Goal: Task Accomplishment & Management: Use online tool/utility

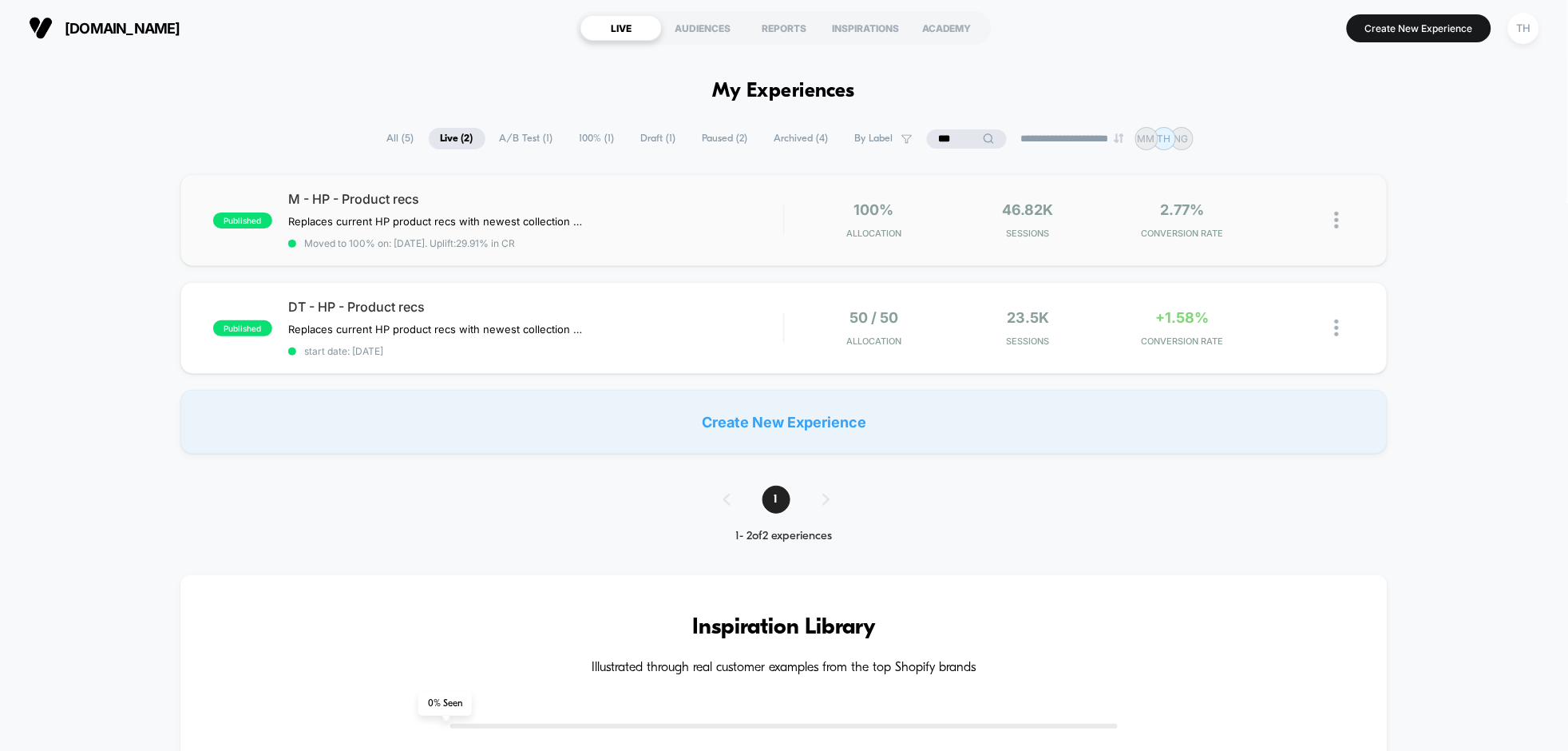
click at [1337, 223] on img at bounding box center [1337, 219] width 4 height 17
click at [1276, 134] on div "Edit" at bounding box center [1256, 129] width 144 height 36
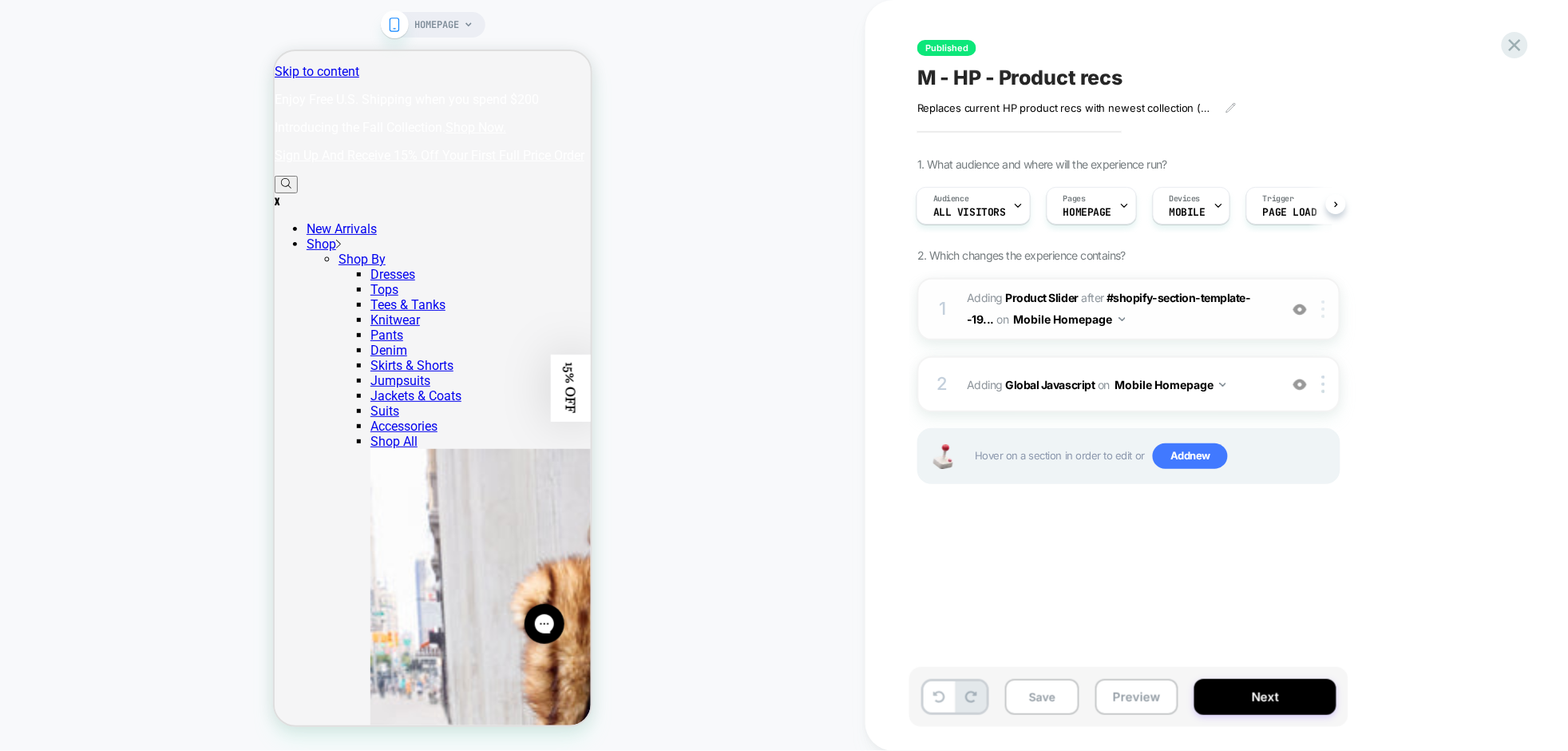
click at [1324, 313] on img at bounding box center [1323, 308] width 3 height 18
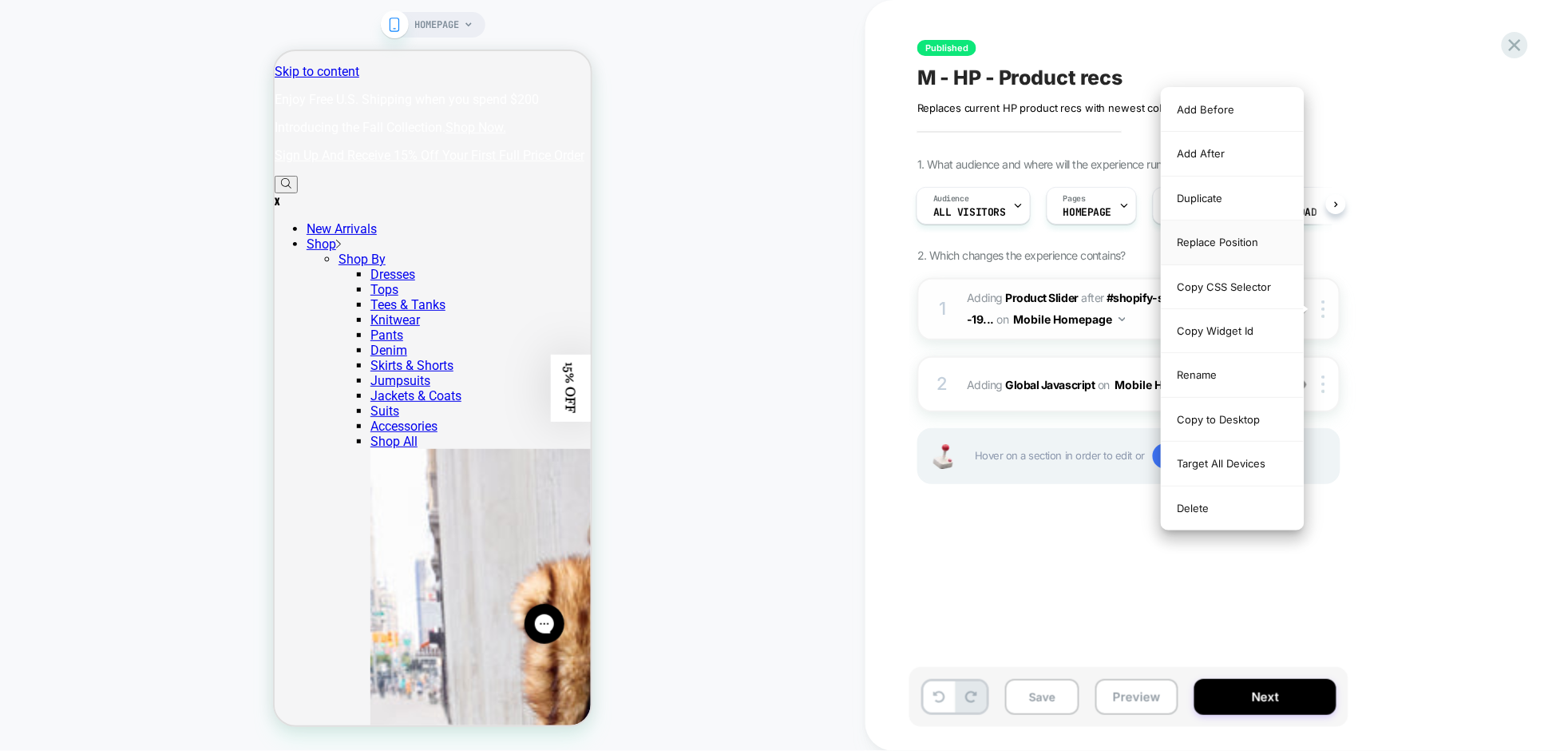
click at [1237, 248] on div "Replace Position" at bounding box center [1233, 242] width 142 height 44
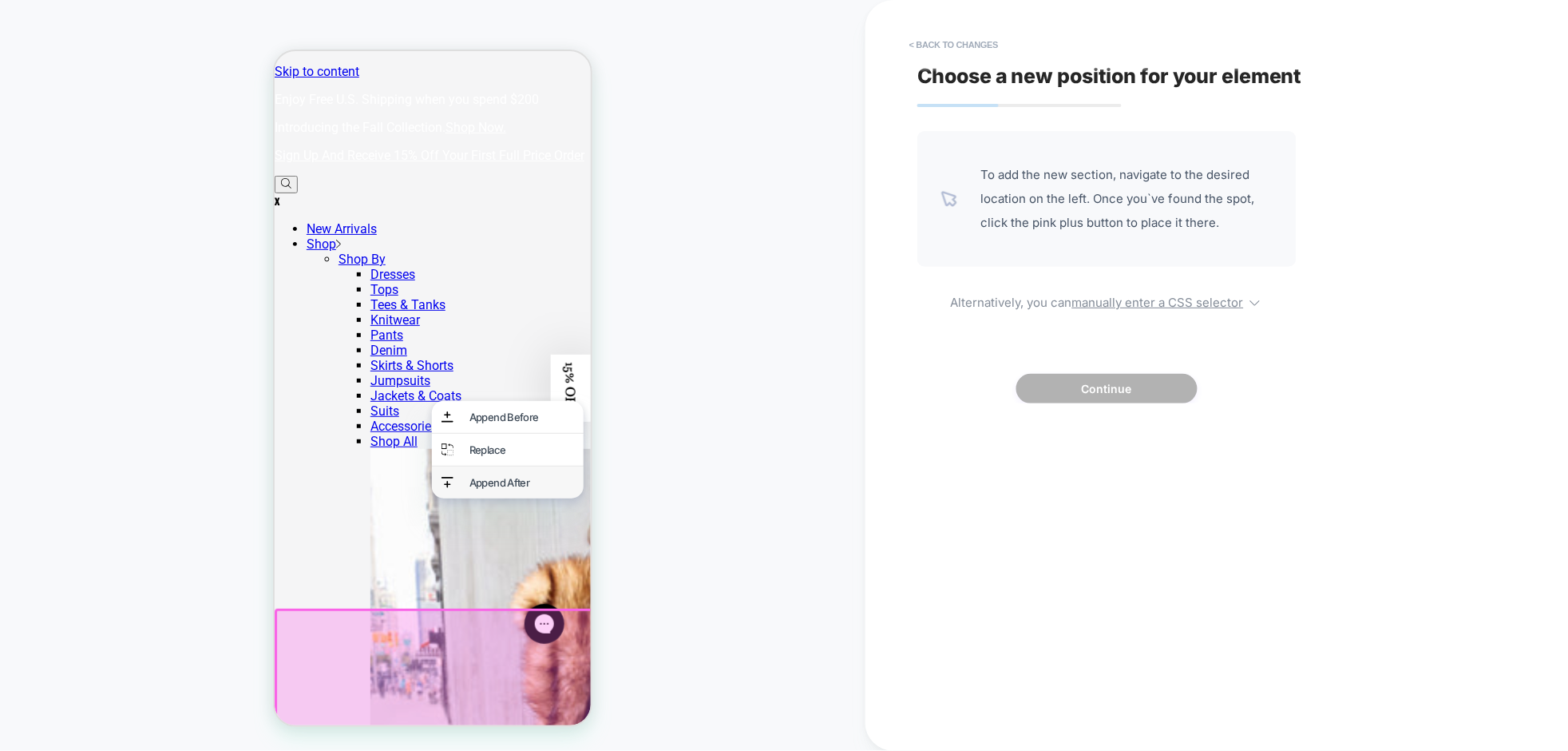
click at [484, 480] on div "Append After" at bounding box center [521, 482] width 105 height 13
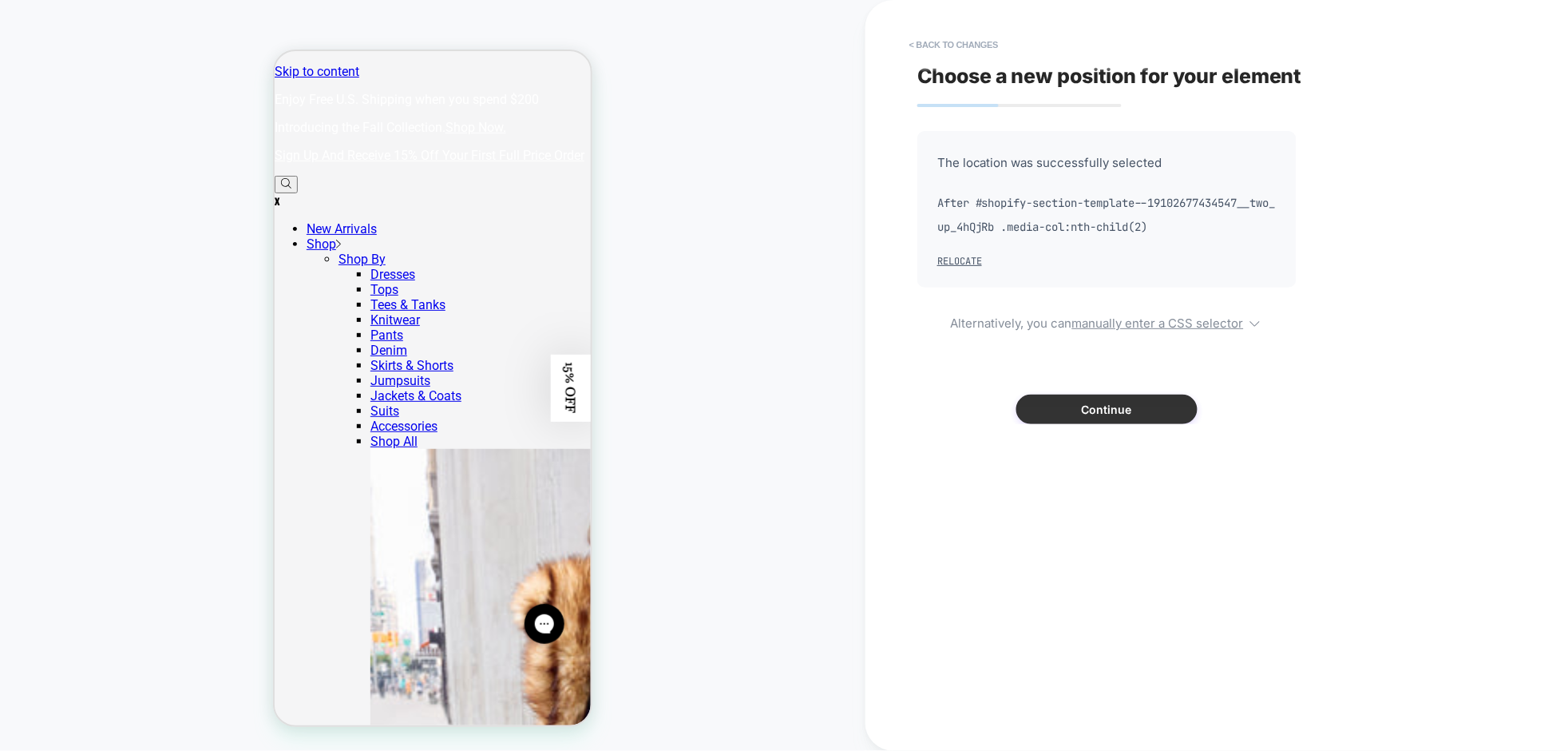
click at [1128, 409] on button "Continue" at bounding box center [1108, 409] width 182 height 30
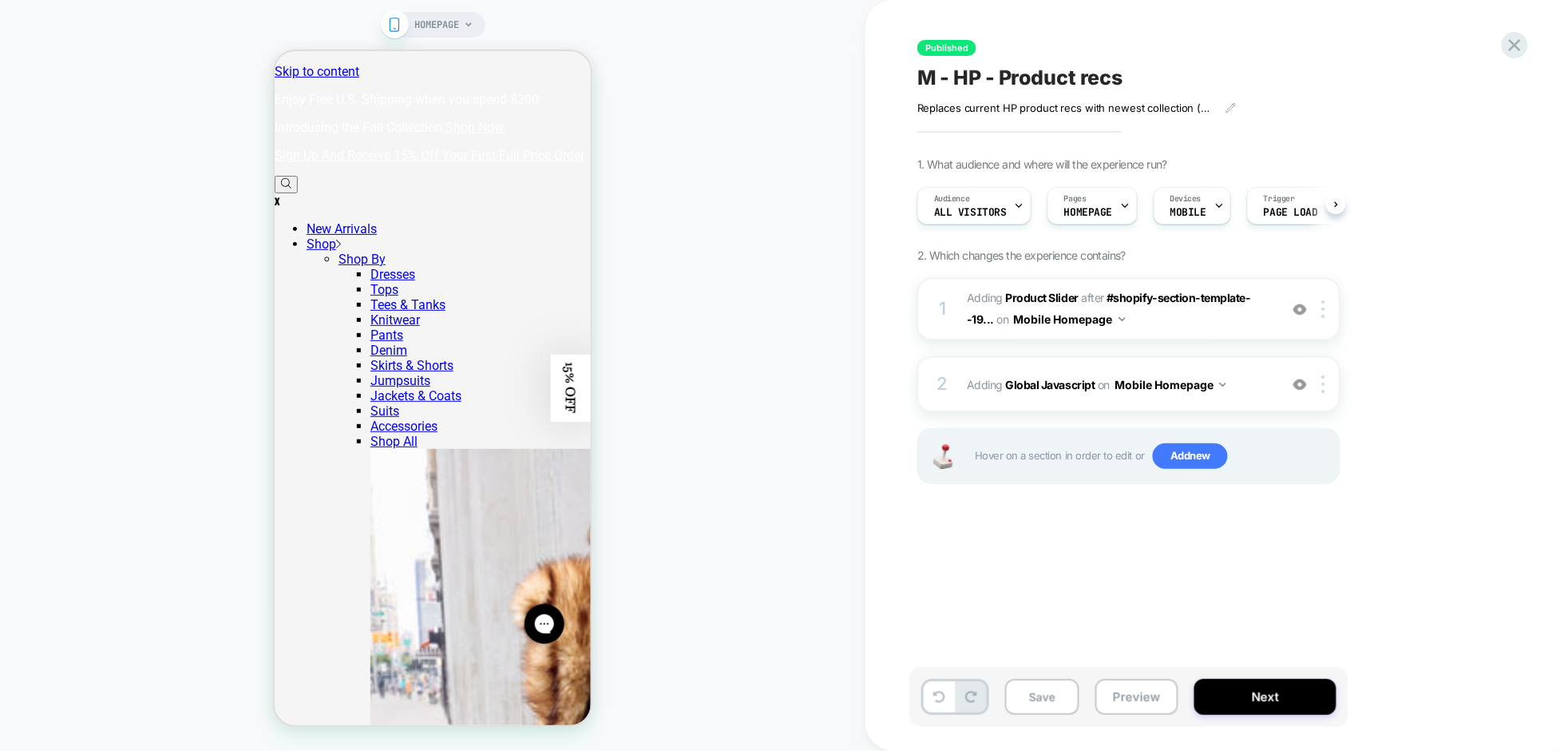
scroll to position [0, 1]
click at [1261, 697] on button "Next" at bounding box center [1265, 696] width 142 height 36
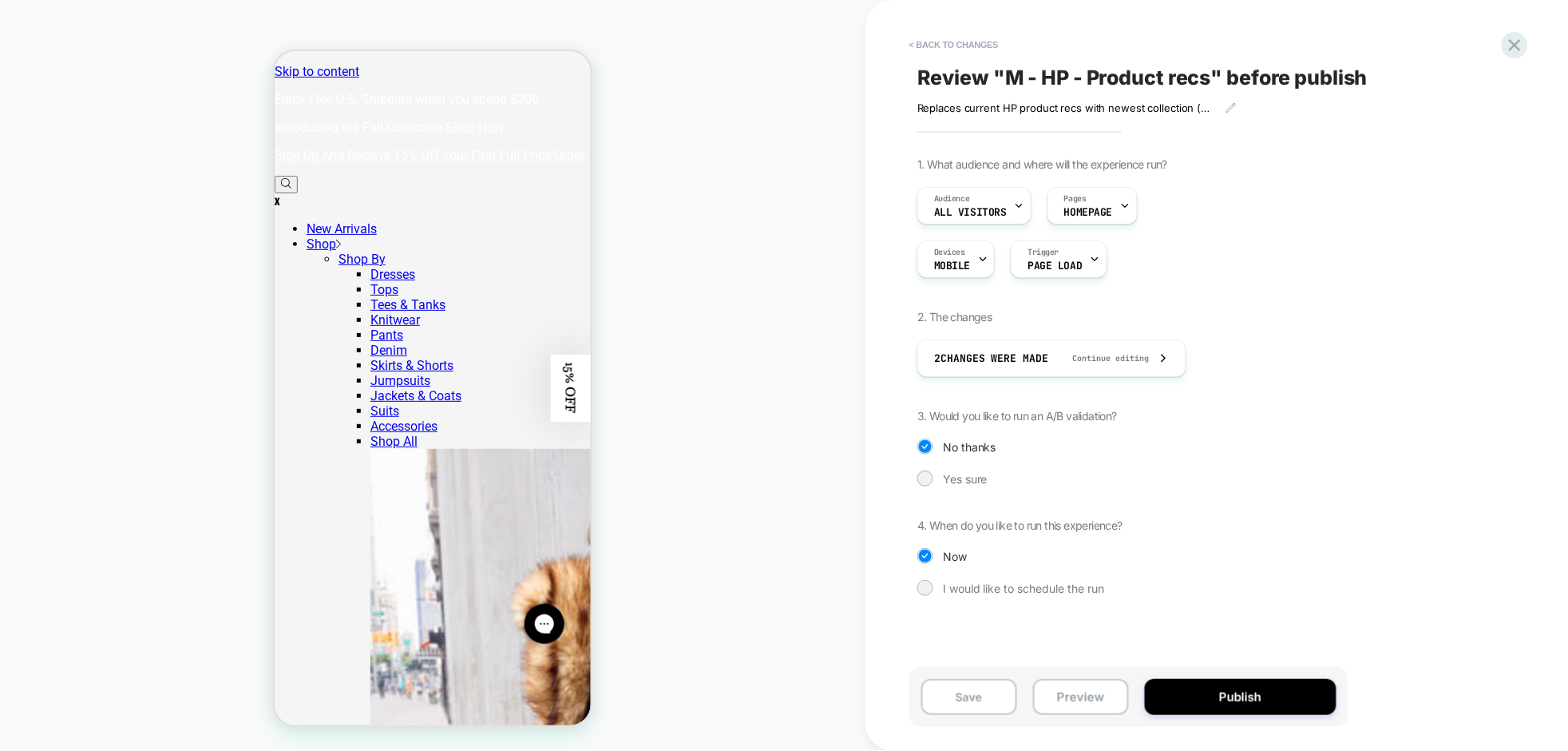
click at [1261, 697] on button "Publish" at bounding box center [1240, 696] width 192 height 36
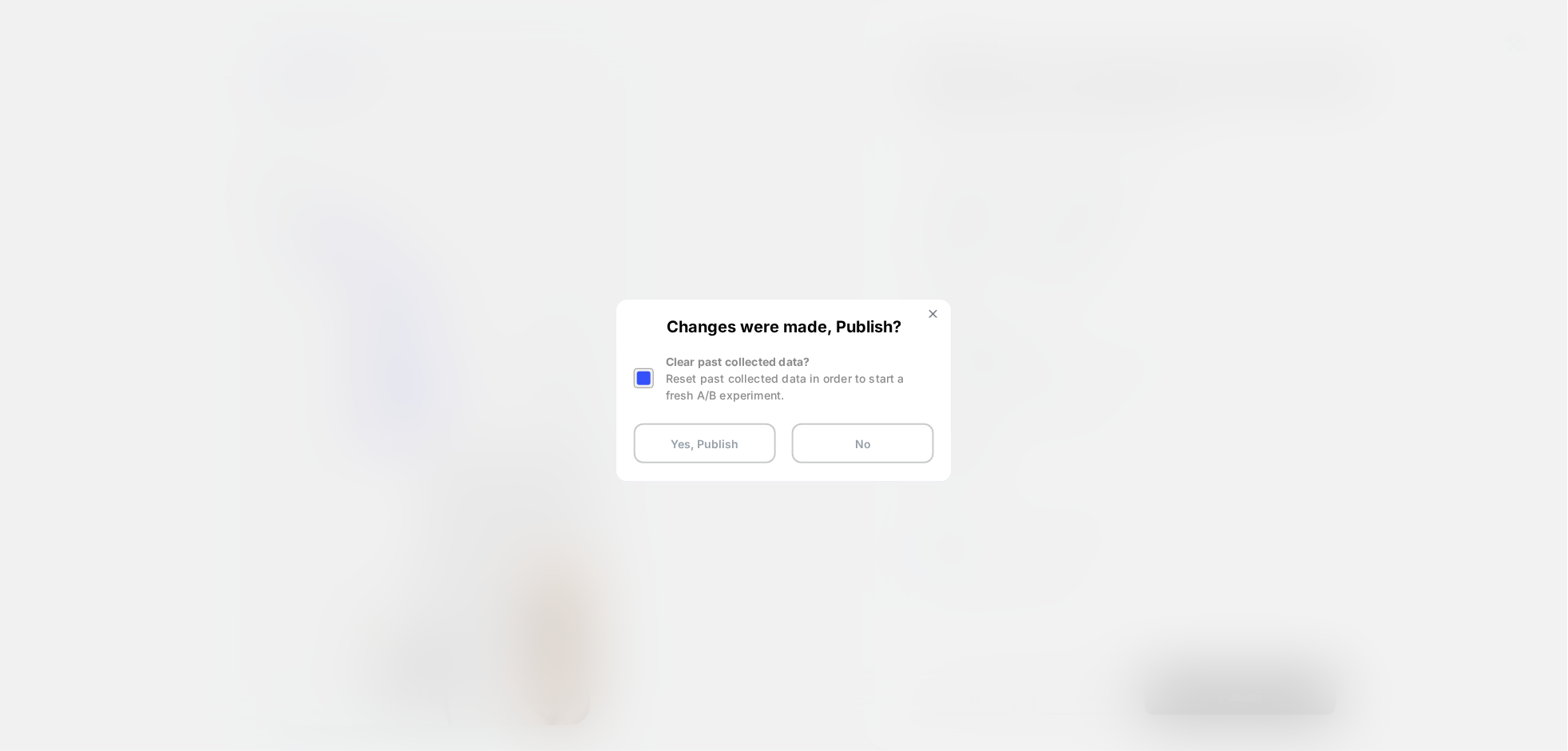
click at [724, 376] on div "Reset past collected data in order to start a fresh A/B experiment." at bounding box center [800, 386] width 269 height 33
click at [646, 372] on div at bounding box center [645, 378] width 20 height 20
click at [671, 435] on button "Yes, Publish" at bounding box center [705, 443] width 142 height 40
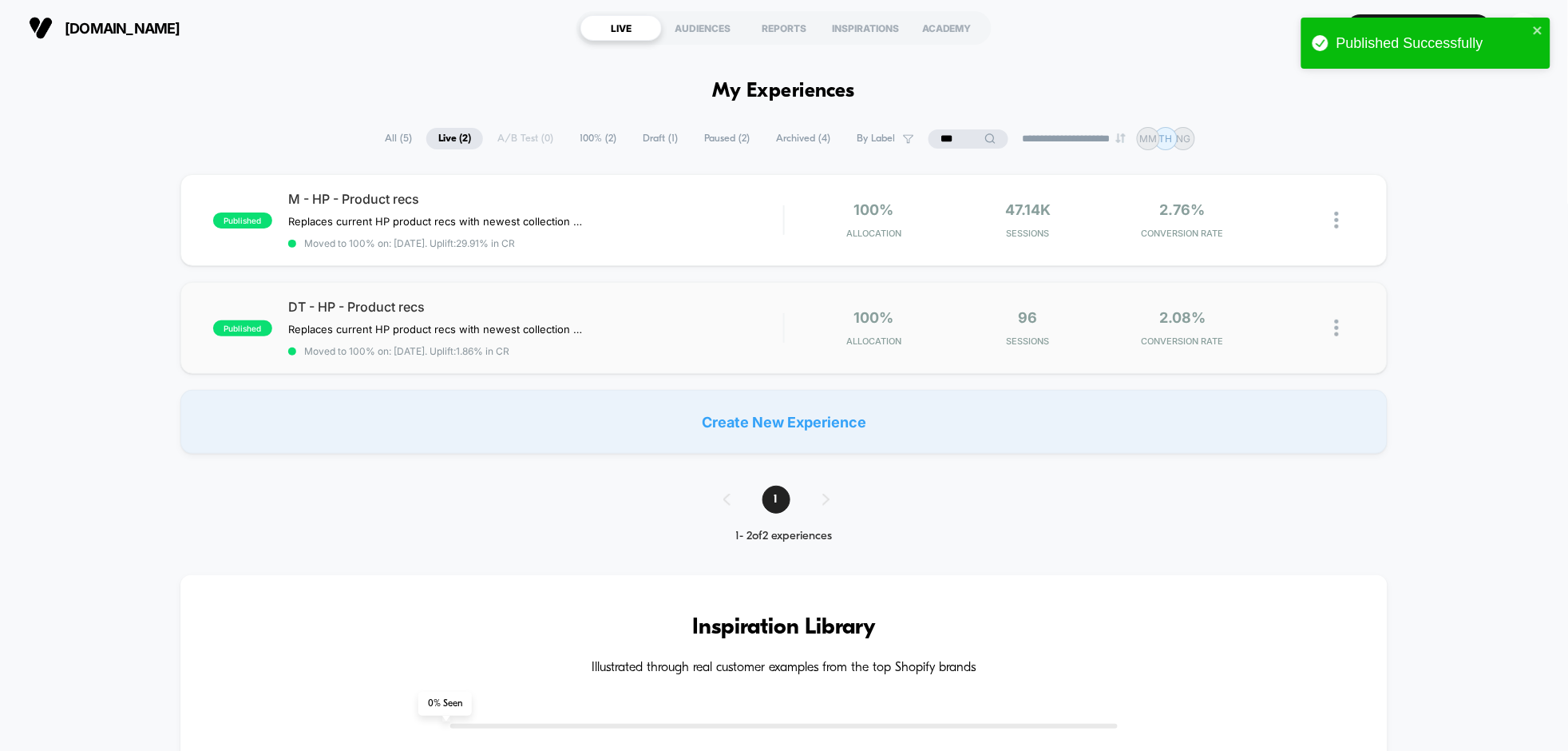
click at [1336, 331] on img at bounding box center [1337, 328] width 4 height 17
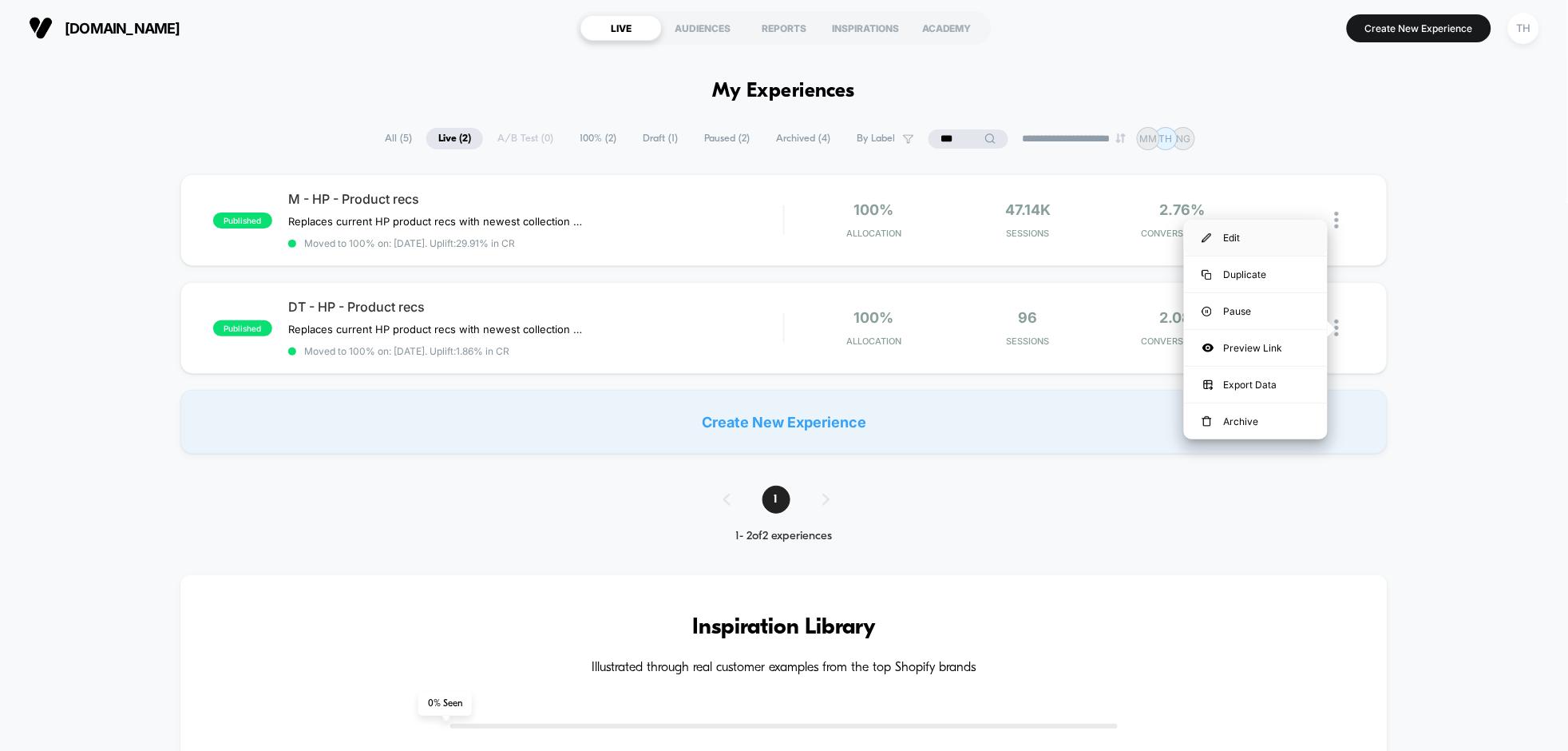
click at [1237, 237] on div "Edit" at bounding box center [1256, 237] width 144 height 36
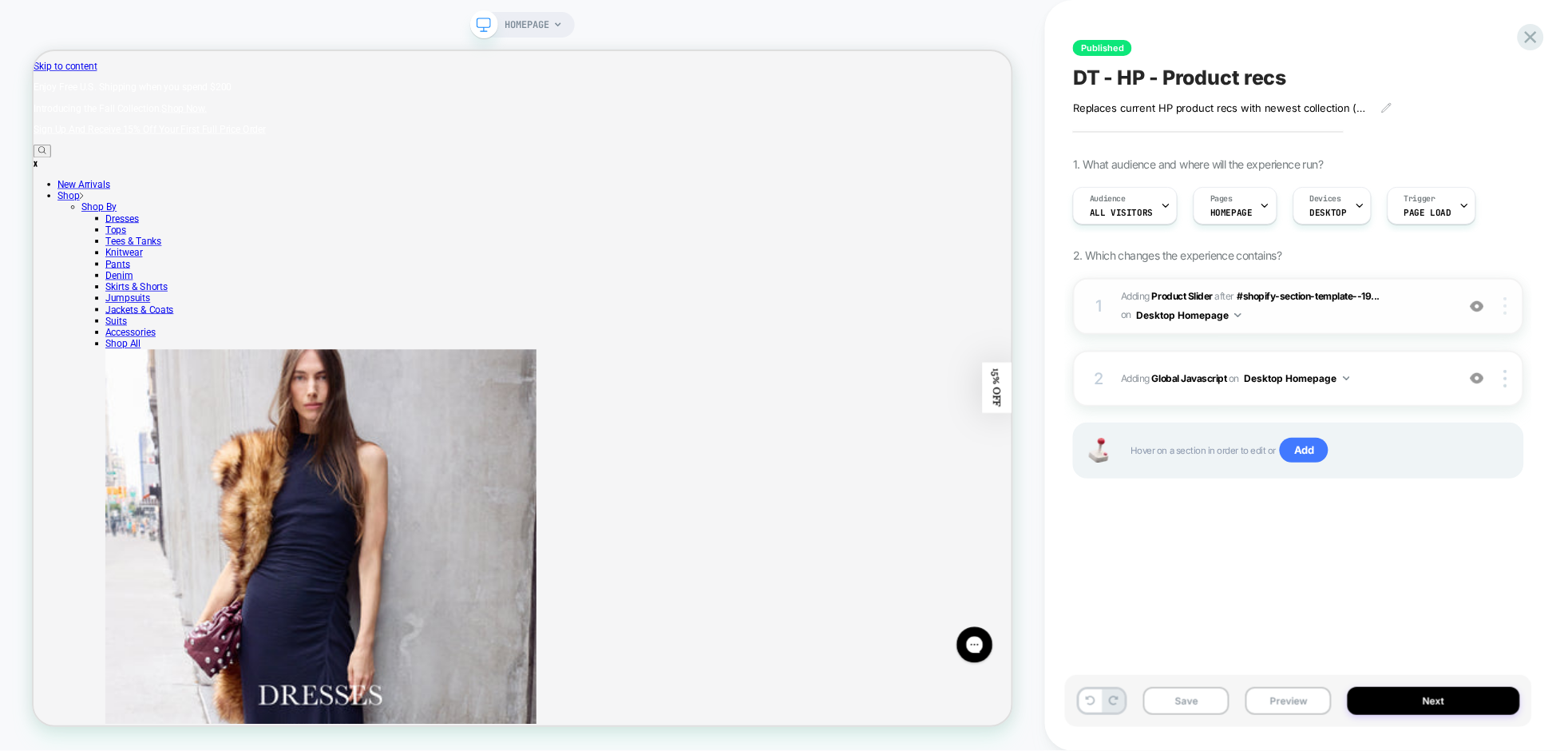
click at [1508, 311] on img at bounding box center [1505, 306] width 3 height 18
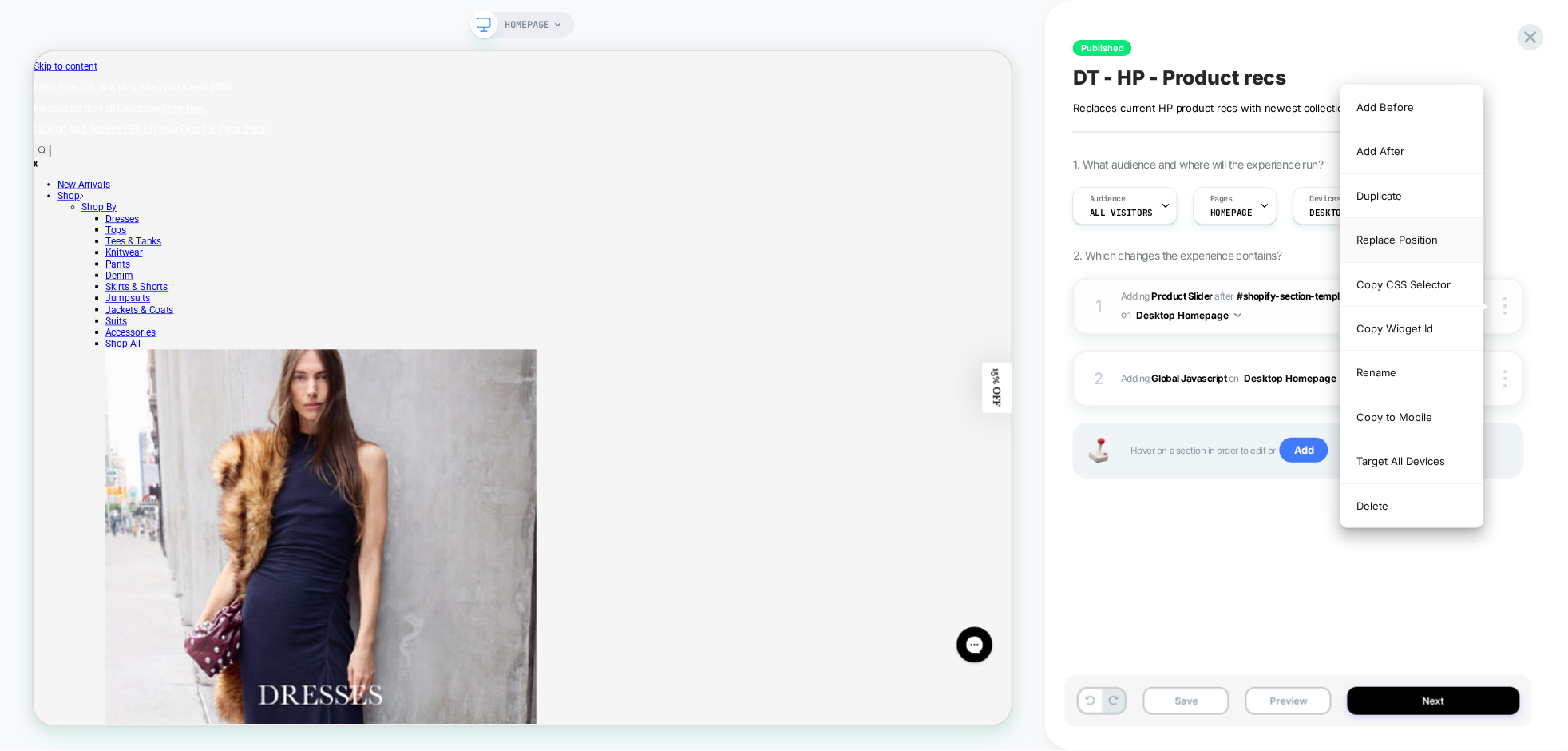
click at [1422, 242] on div "Replace Position" at bounding box center [1412, 239] width 142 height 44
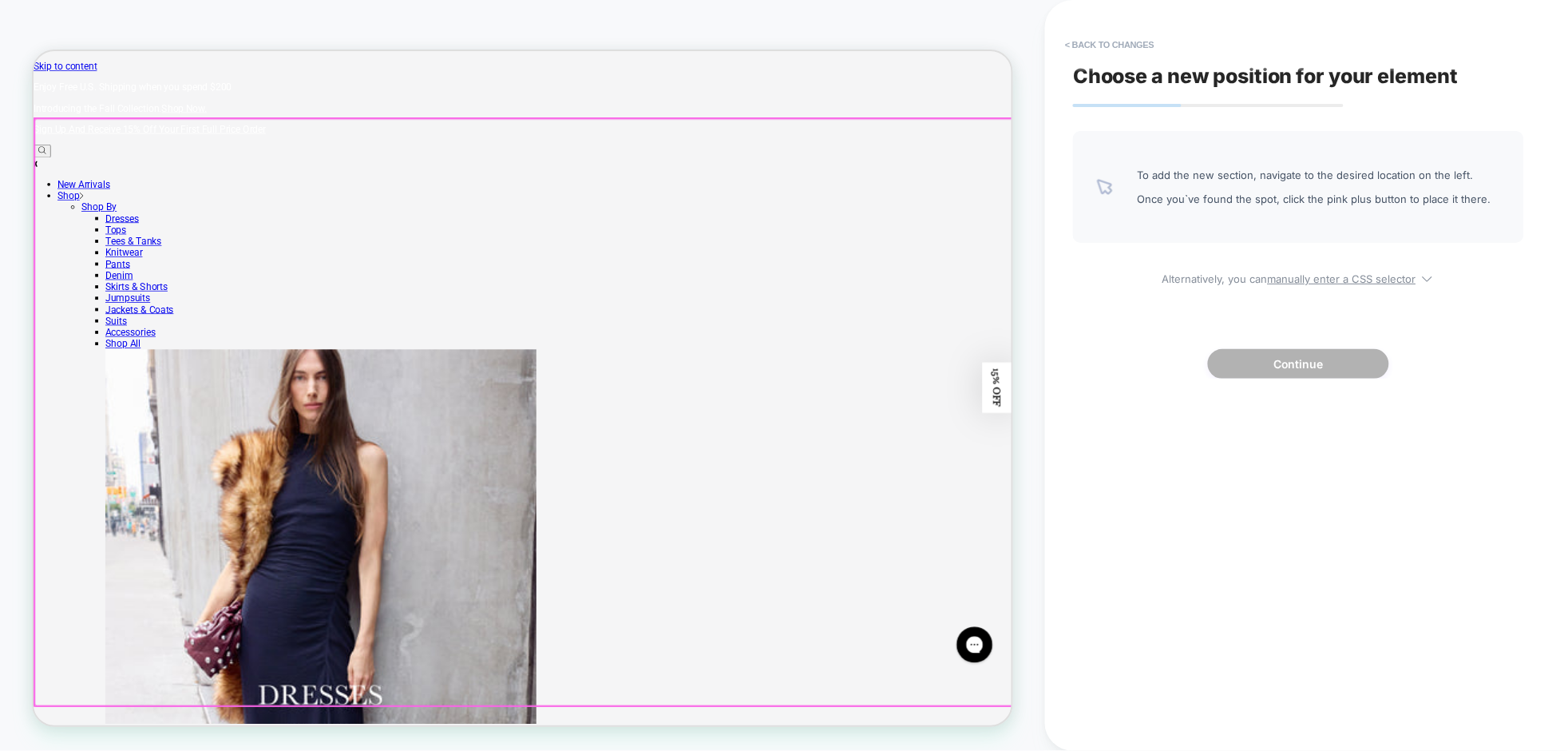
click at [973, 703] on div at bounding box center [688, 532] width 1308 height 782
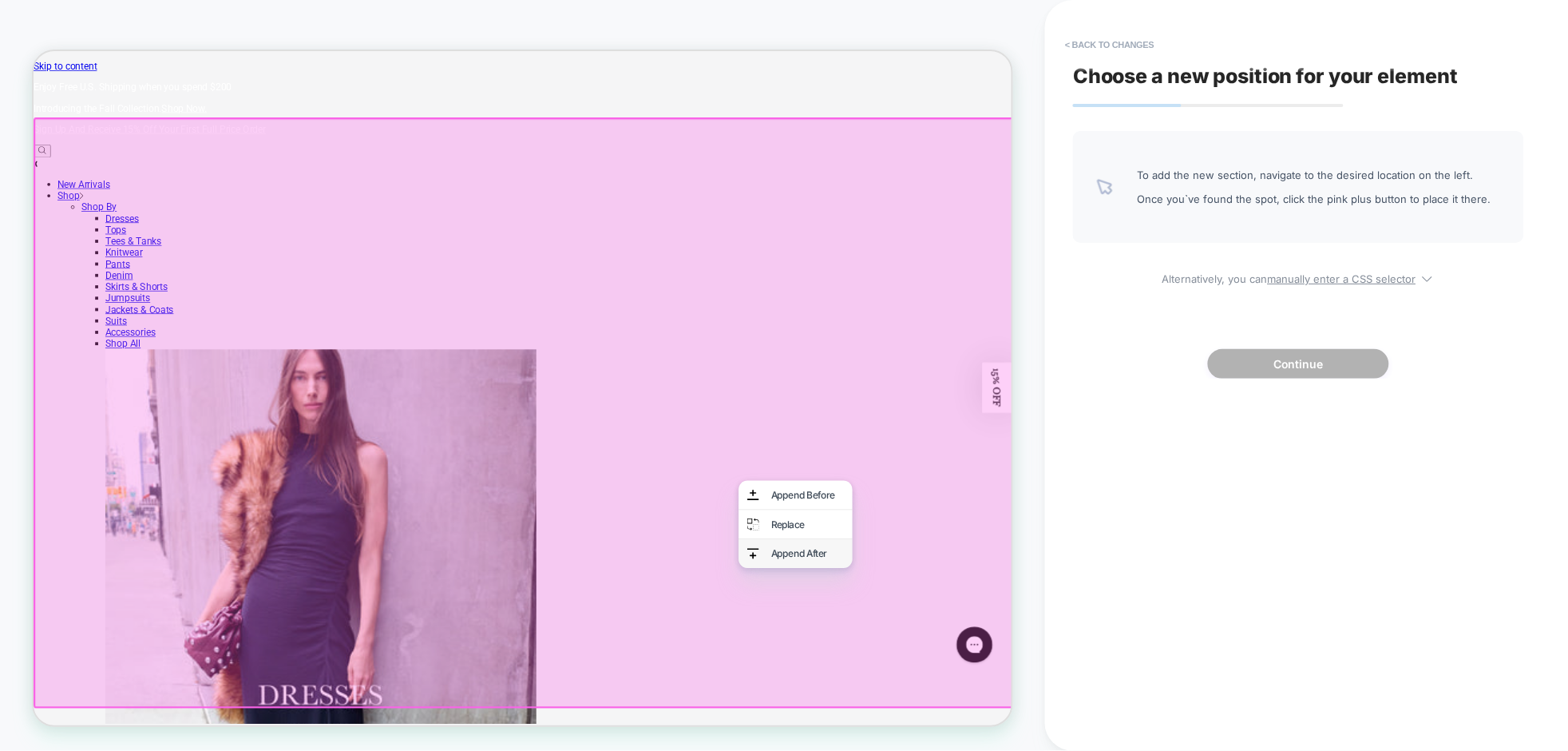
click at [1039, 722] on div "Append After" at bounding box center [1065, 720] width 97 height 16
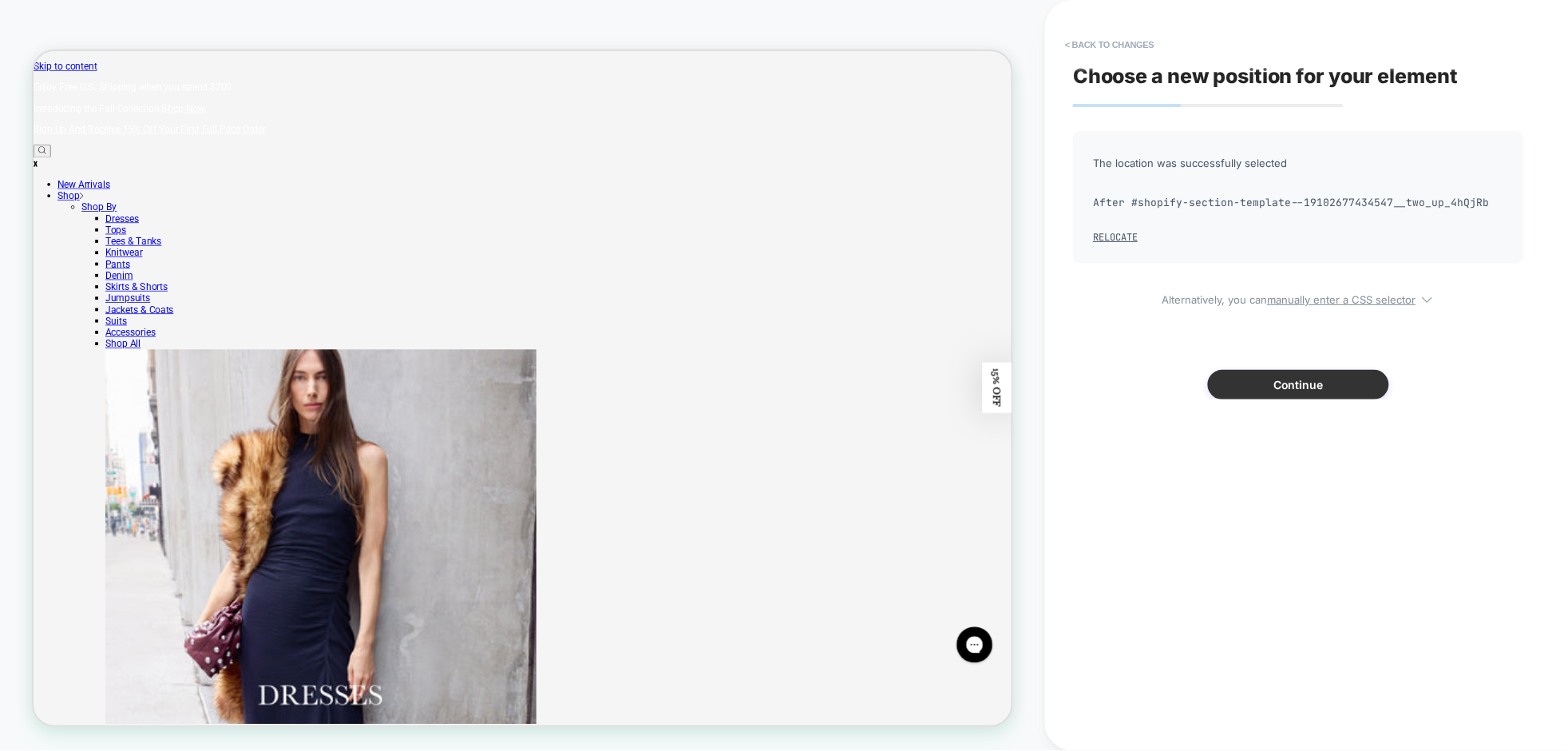
click at [1305, 389] on button "Continue" at bounding box center [1299, 384] width 182 height 30
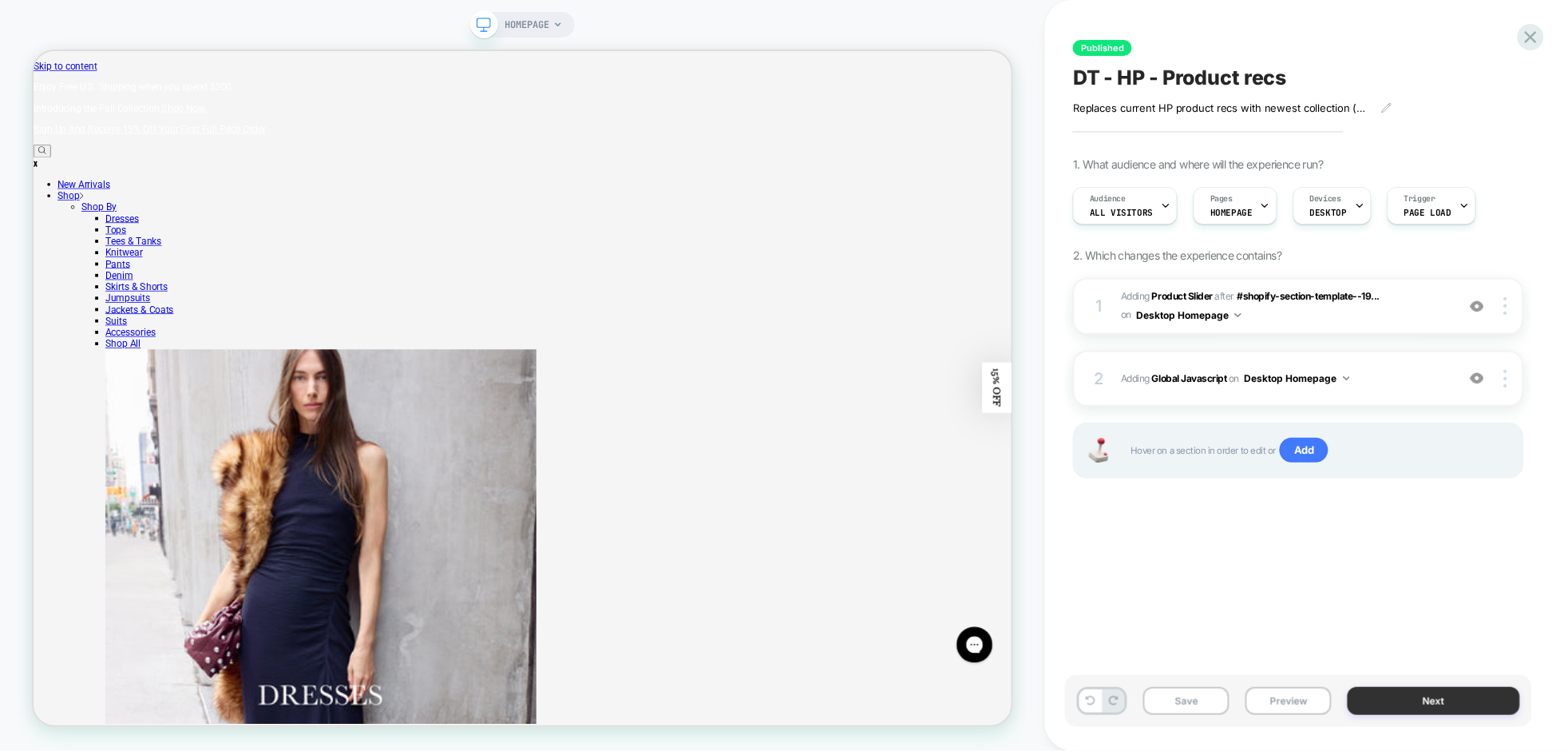
click at [1431, 695] on button "Next" at bounding box center [1434, 701] width 172 height 28
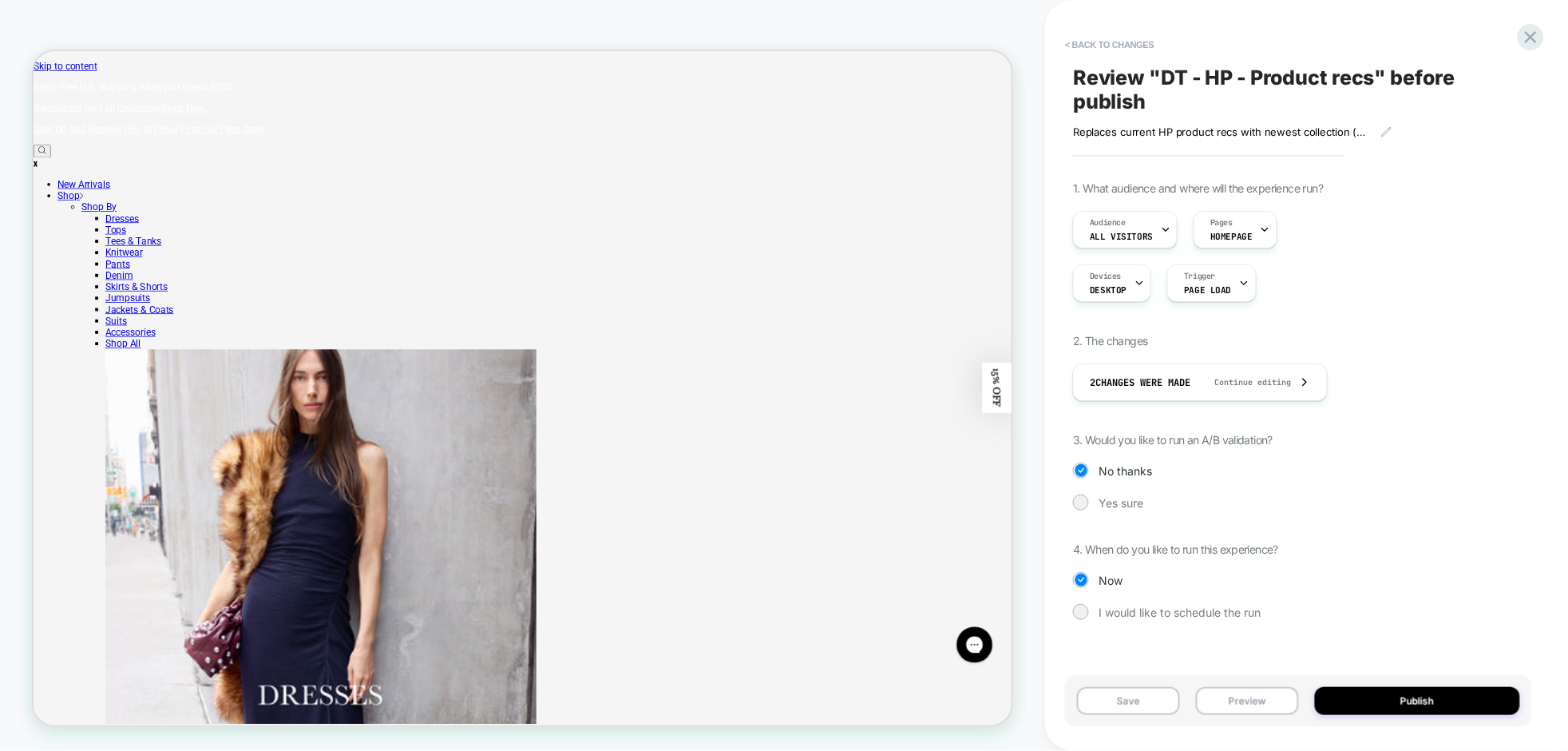
click at [1431, 695] on button "Publish" at bounding box center [1418, 701] width 206 height 28
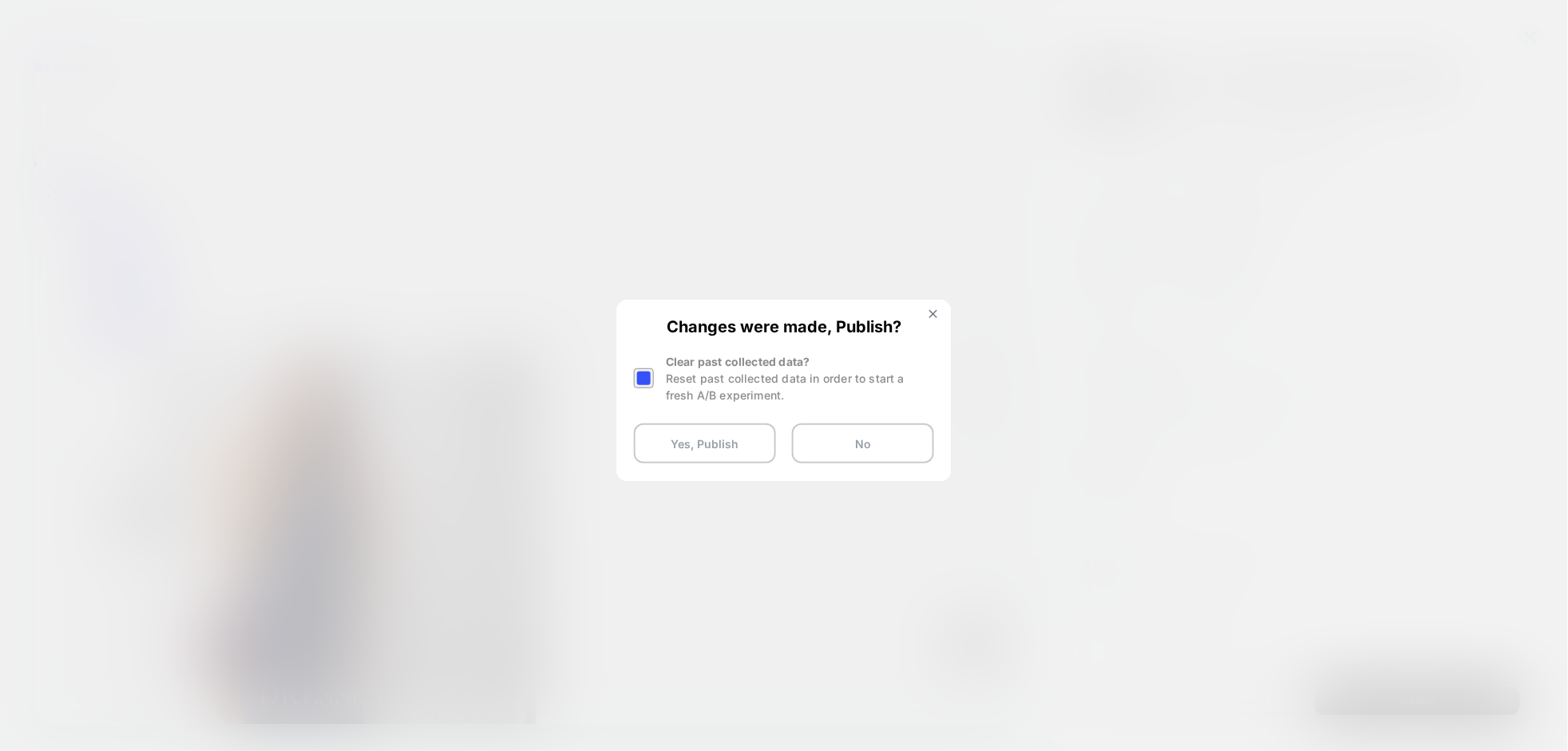
click at [647, 379] on div at bounding box center [645, 378] width 20 height 20
click at [684, 437] on button "Yes, Publish" at bounding box center [705, 443] width 142 height 40
